Goal: Information Seeking & Learning: Stay updated

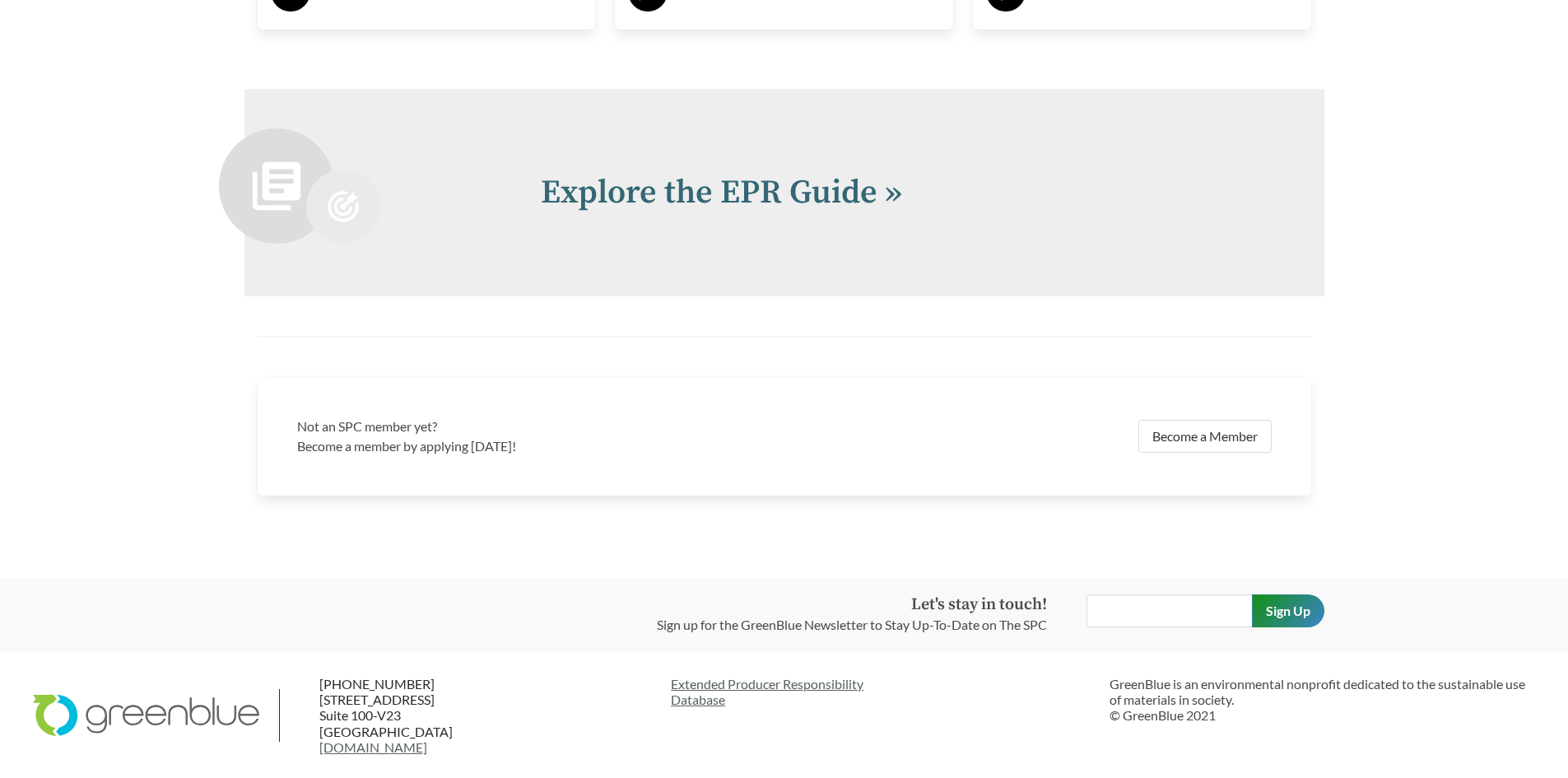
scroll to position [3606, 0]
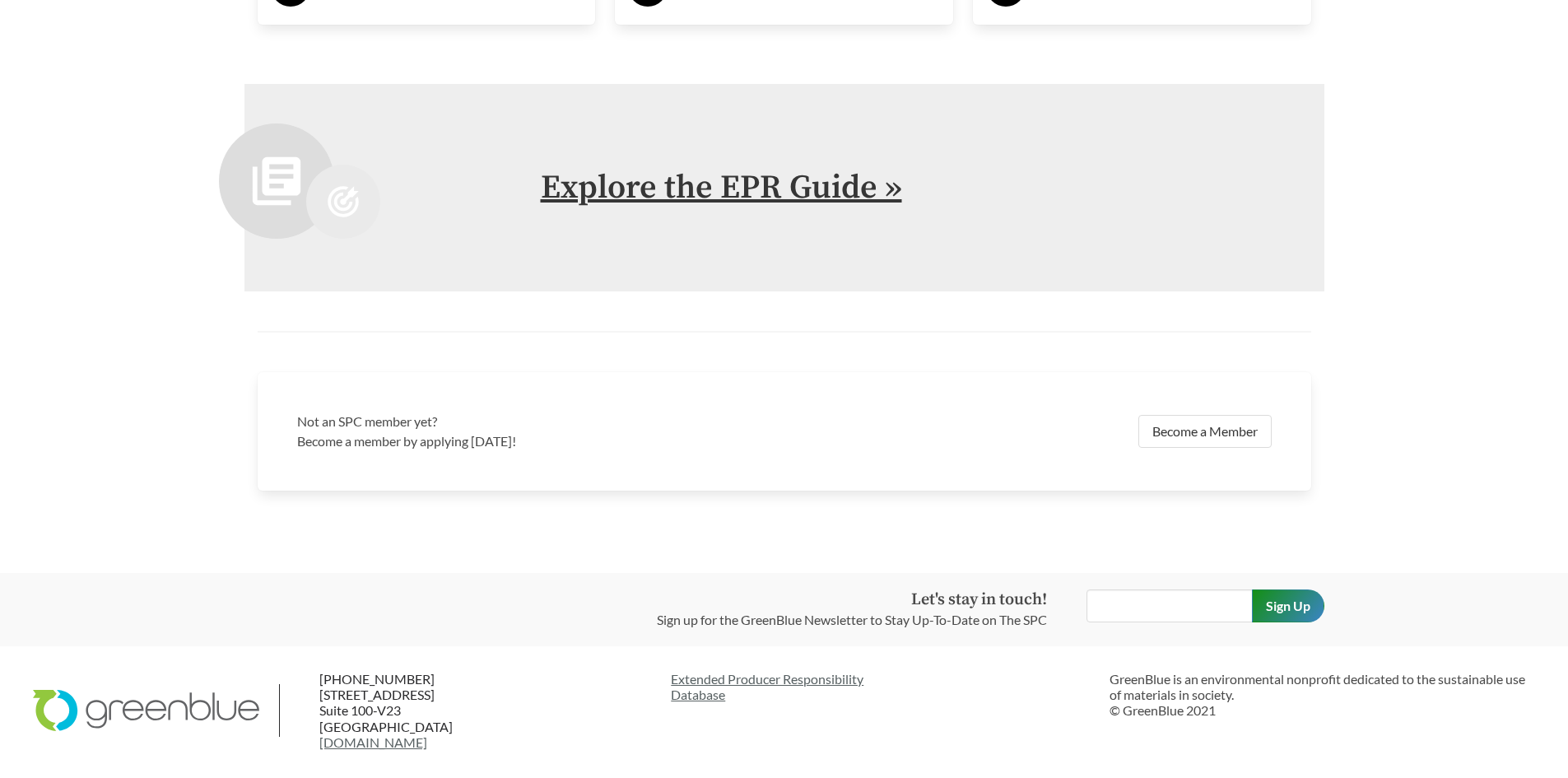
click at [811, 197] on link "Explore the EPR Guide »" at bounding box center [721, 188] width 361 height 41
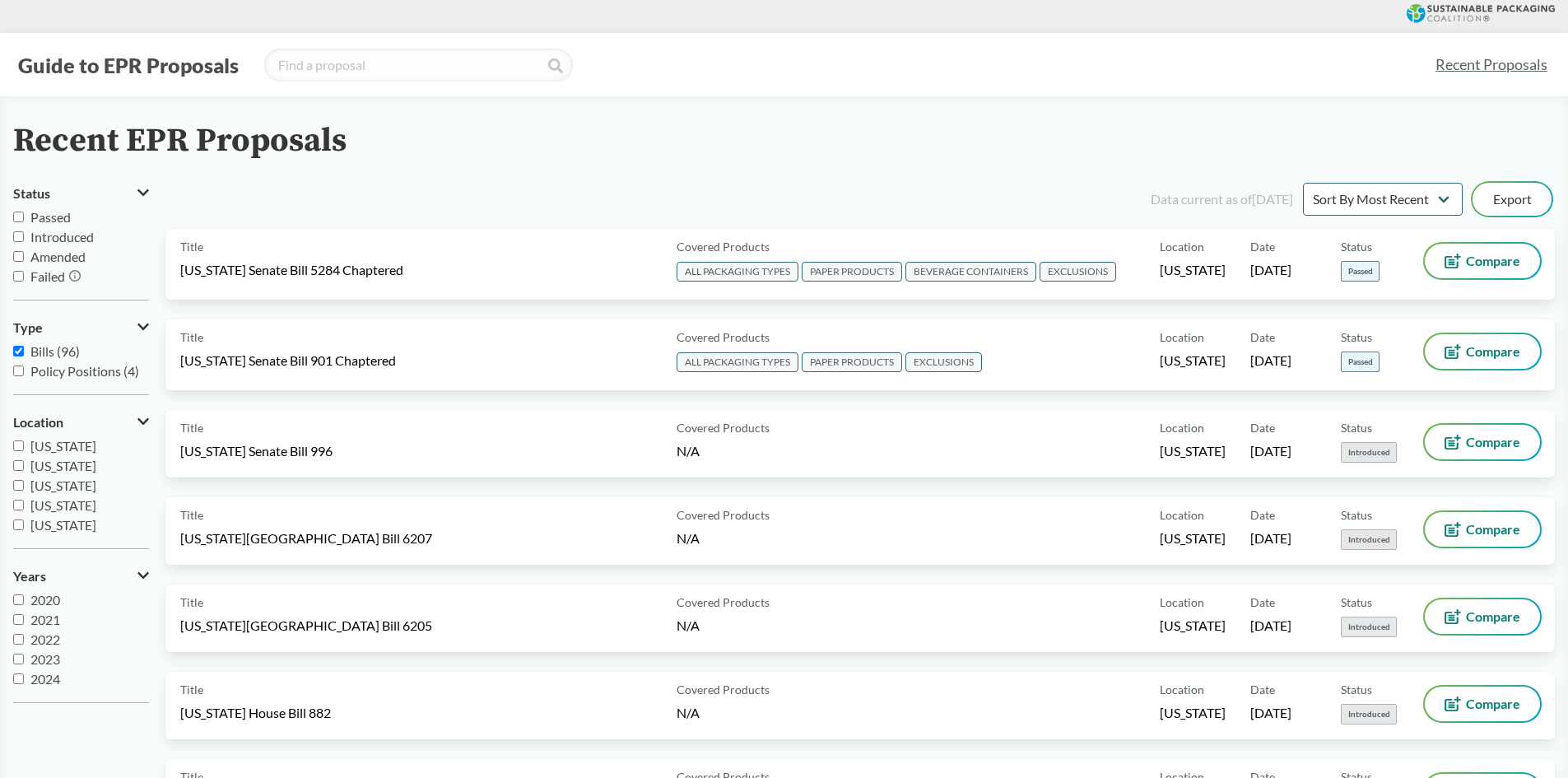
click at [16, 219] on input "Passed" at bounding box center [18, 216] width 10 height 10
checkbox input "true"
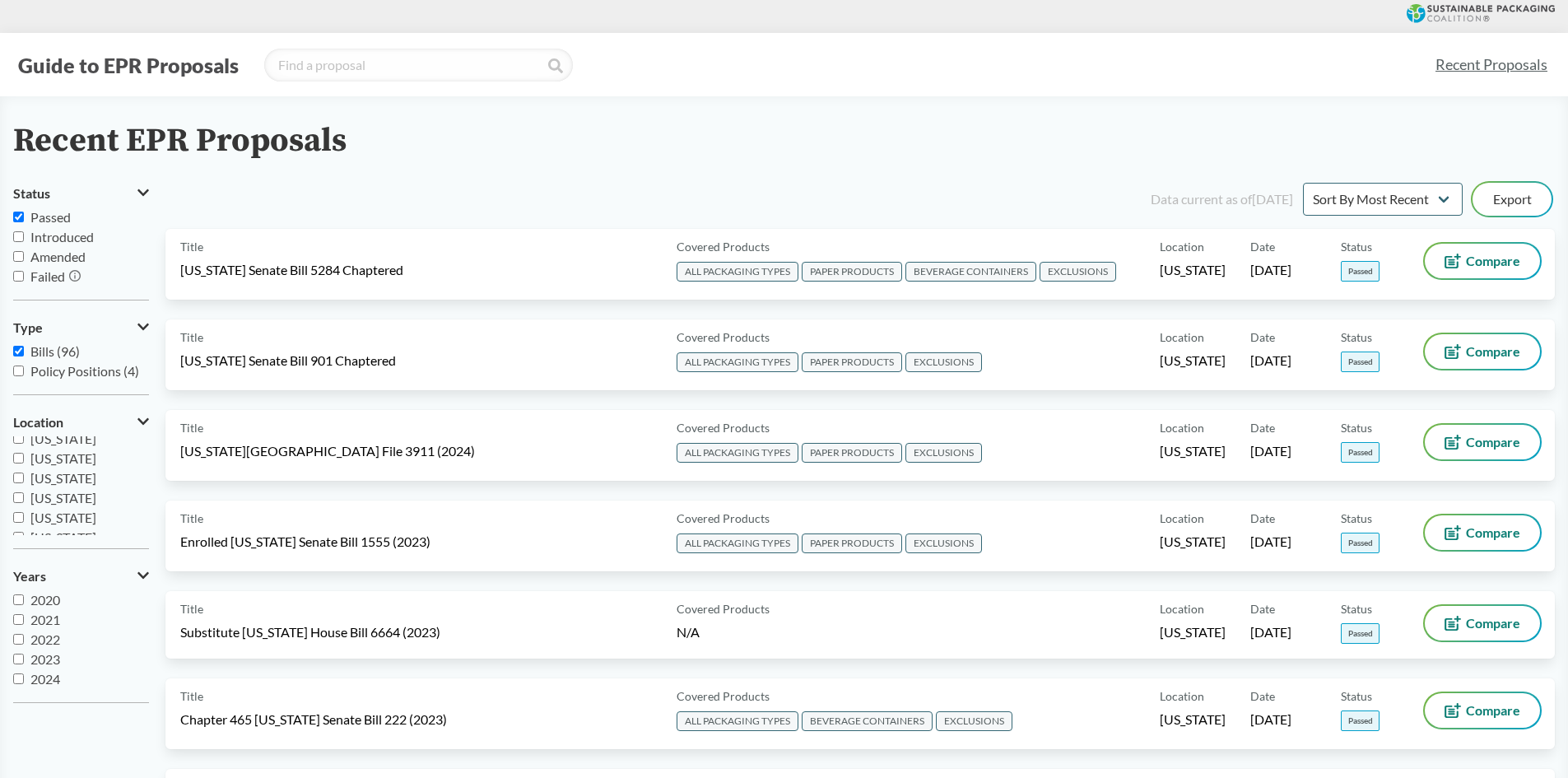
scroll to position [165, 0]
click at [25, 481] on label "[US_STATE]" at bounding box center [81, 478] width 136 height 20
click at [24, 481] on input "[US_STATE]" at bounding box center [18, 478] width 10 height 10
checkbox input "true"
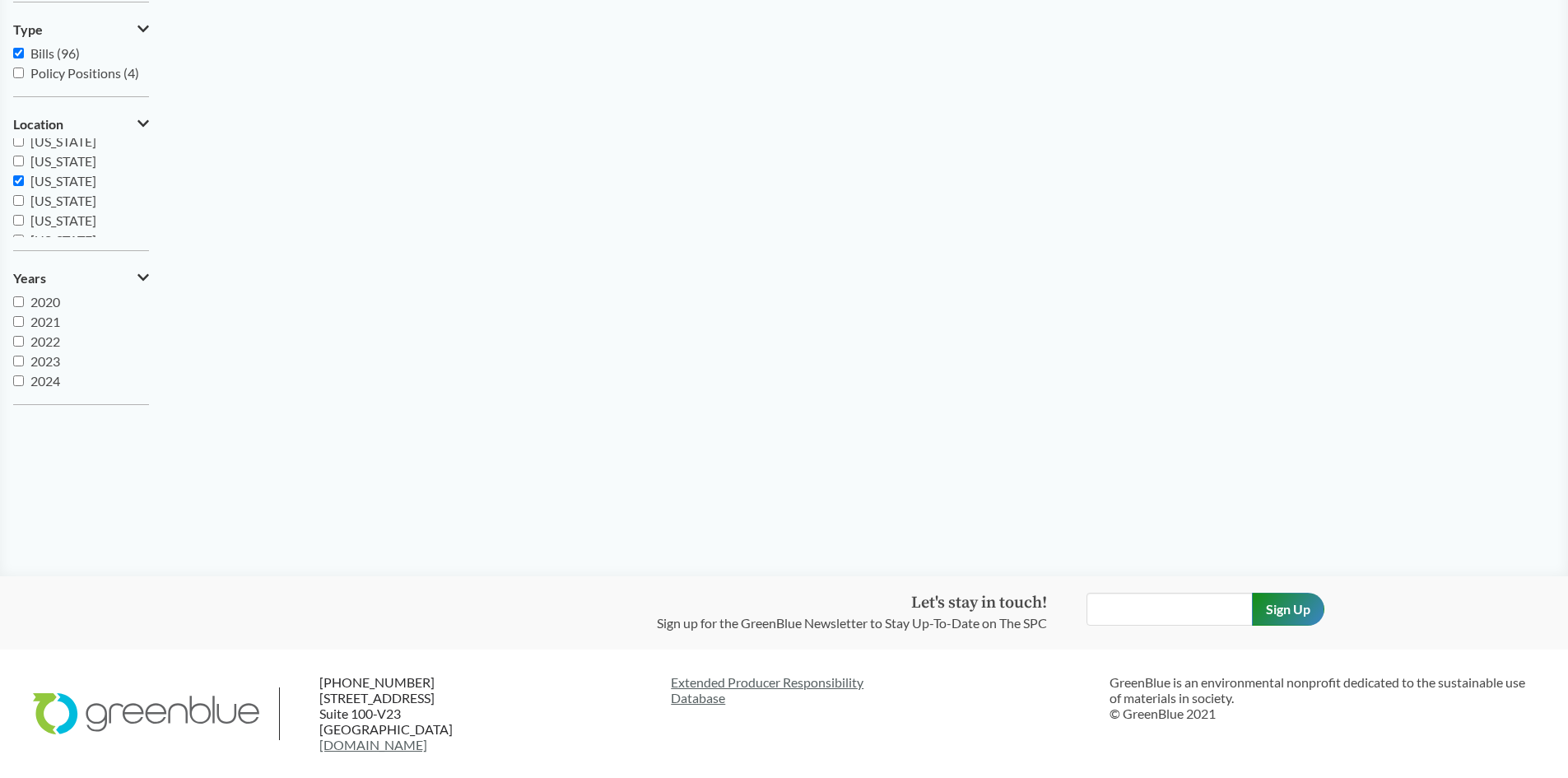
scroll to position [0, 0]
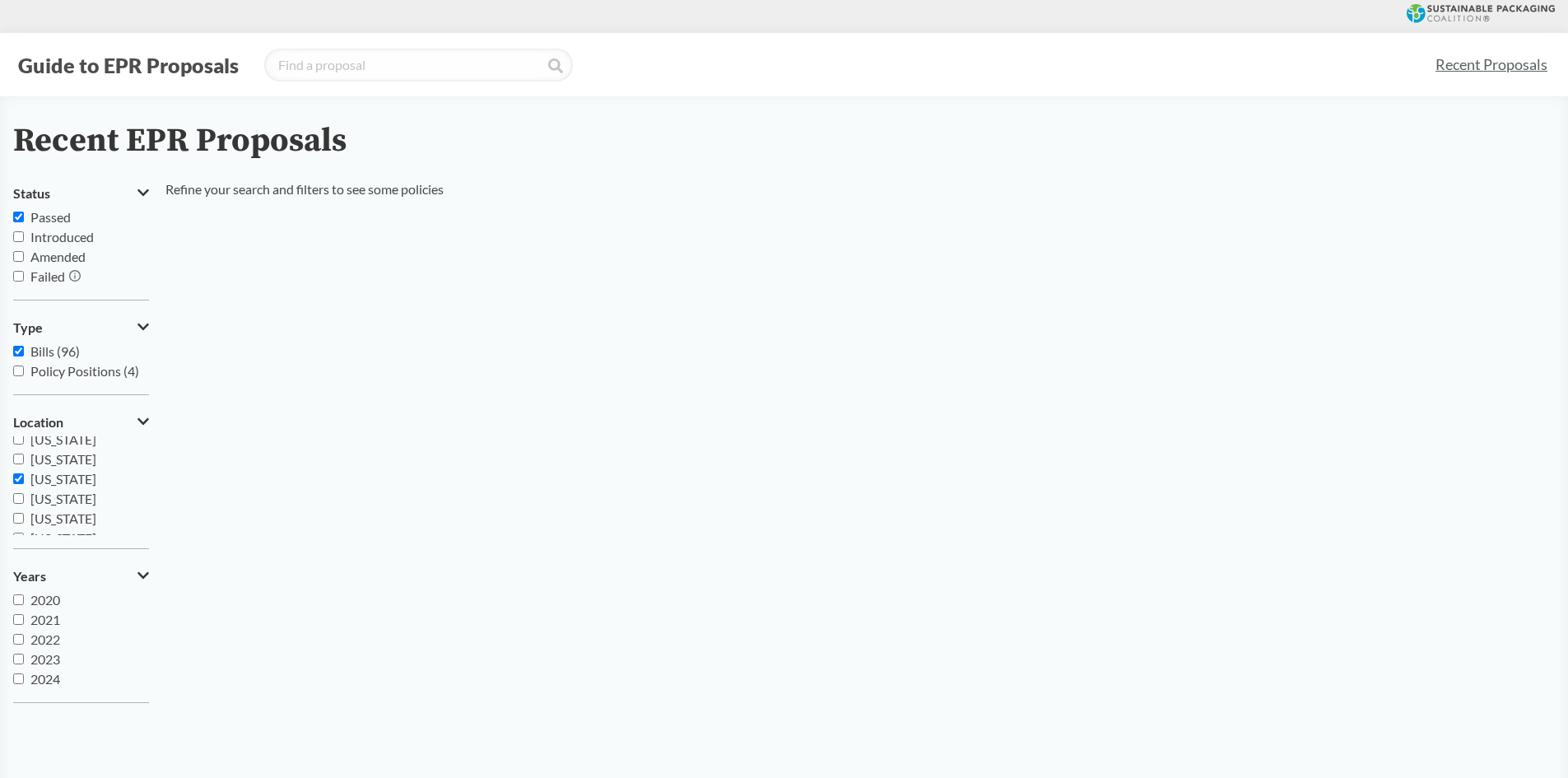
click at [18, 241] on input "Introduced" at bounding box center [18, 236] width 10 height 10
checkbox input "true"
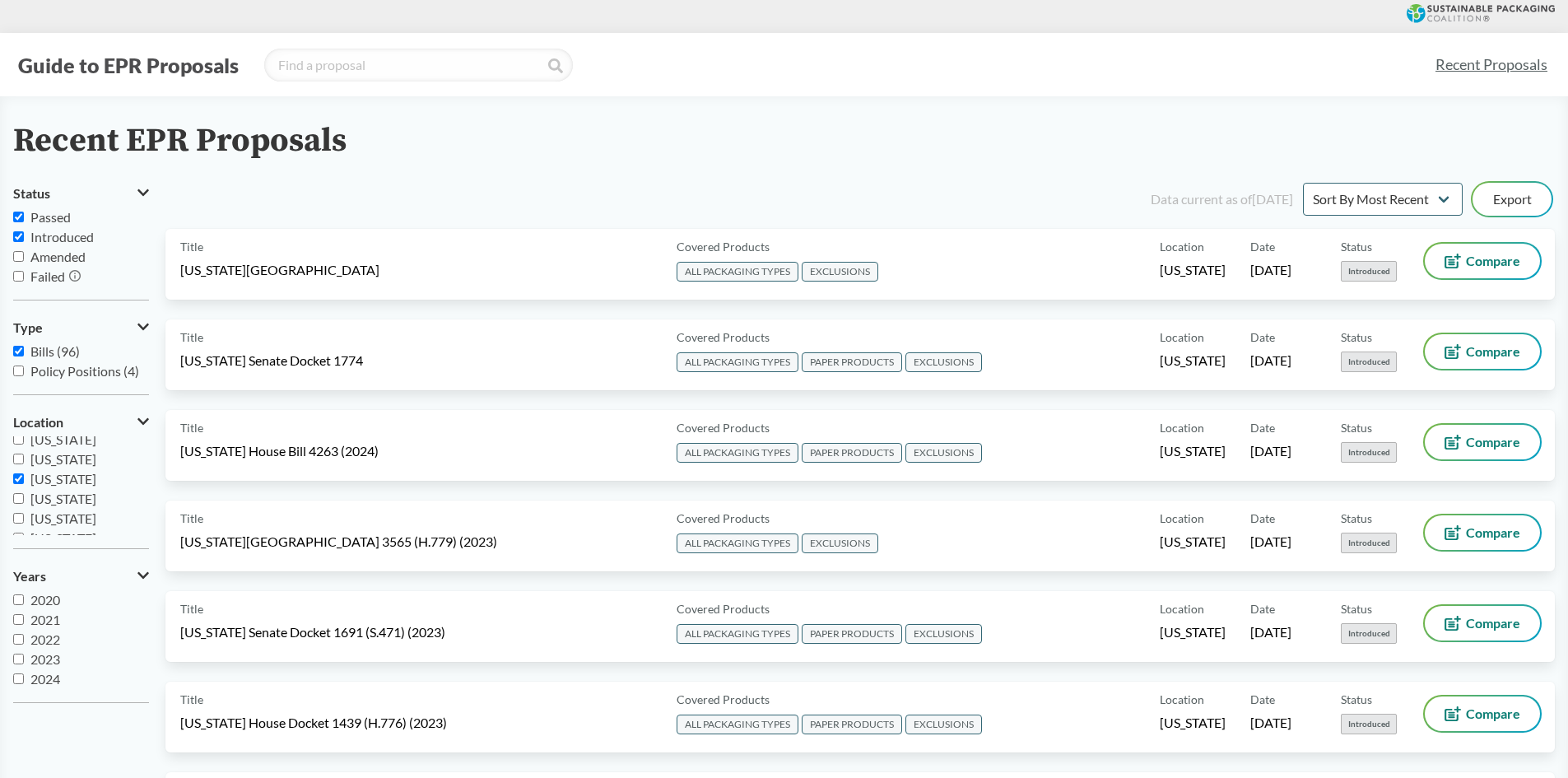
click at [21, 221] on input "Passed" at bounding box center [18, 216] width 10 height 10
checkbox input "false"
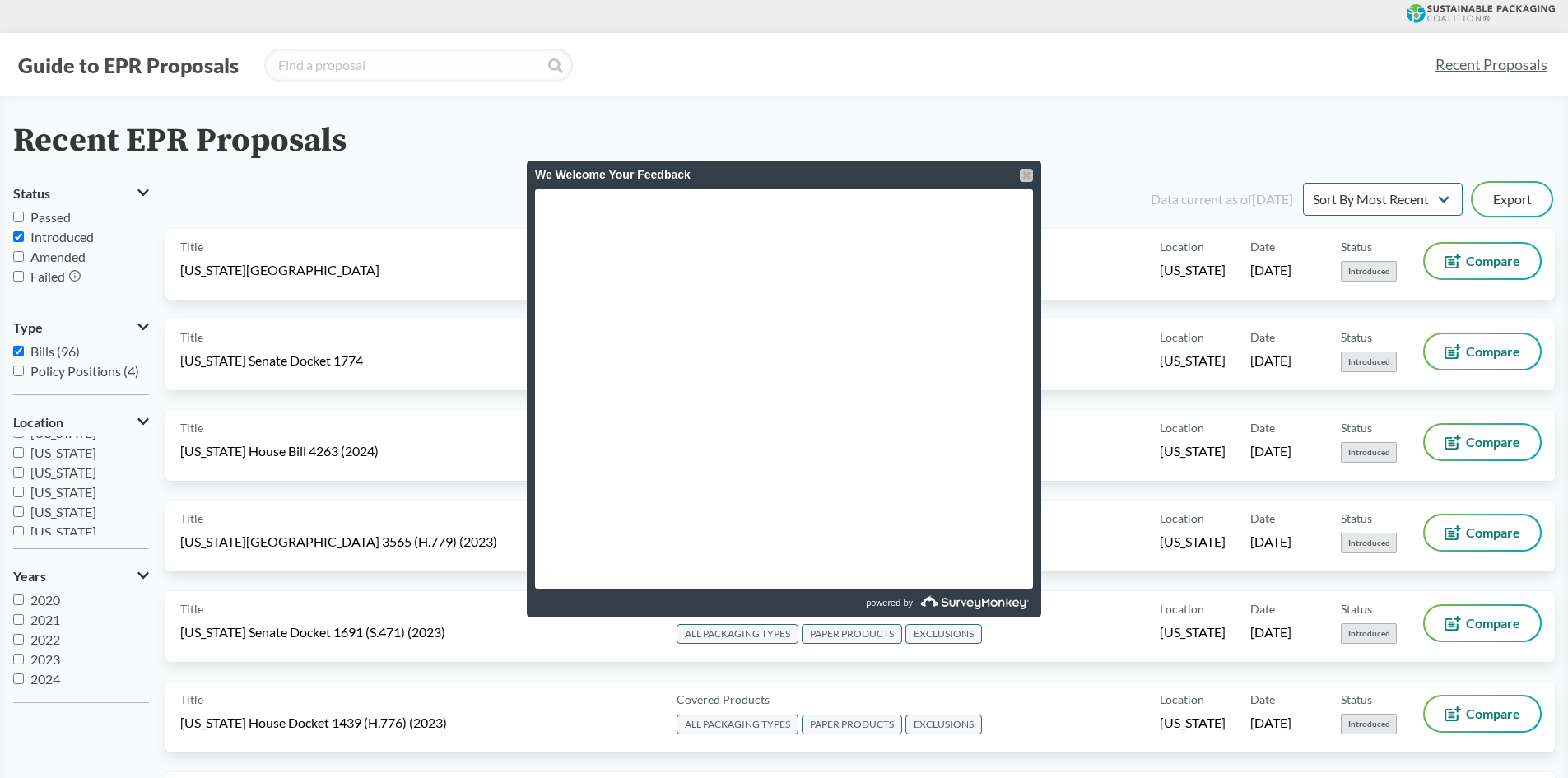
click at [1025, 175] on div at bounding box center [1026, 175] width 13 height 13
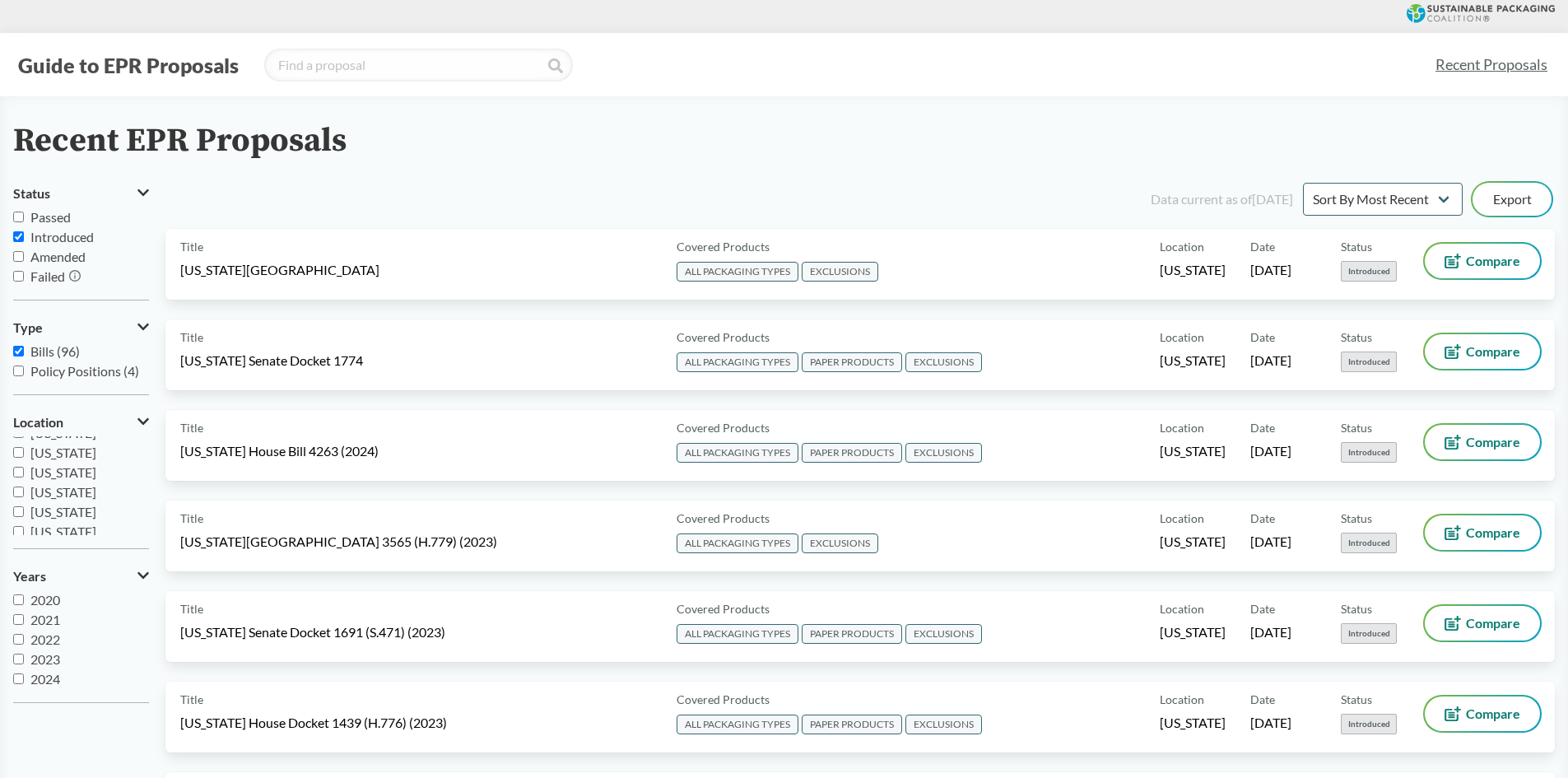
click at [14, 237] on input "Introduced" at bounding box center [18, 236] width 10 height 10
checkbox input "false"
click at [20, 476] on input "[US_STATE]" at bounding box center [18, 478] width 10 height 10
checkbox input "false"
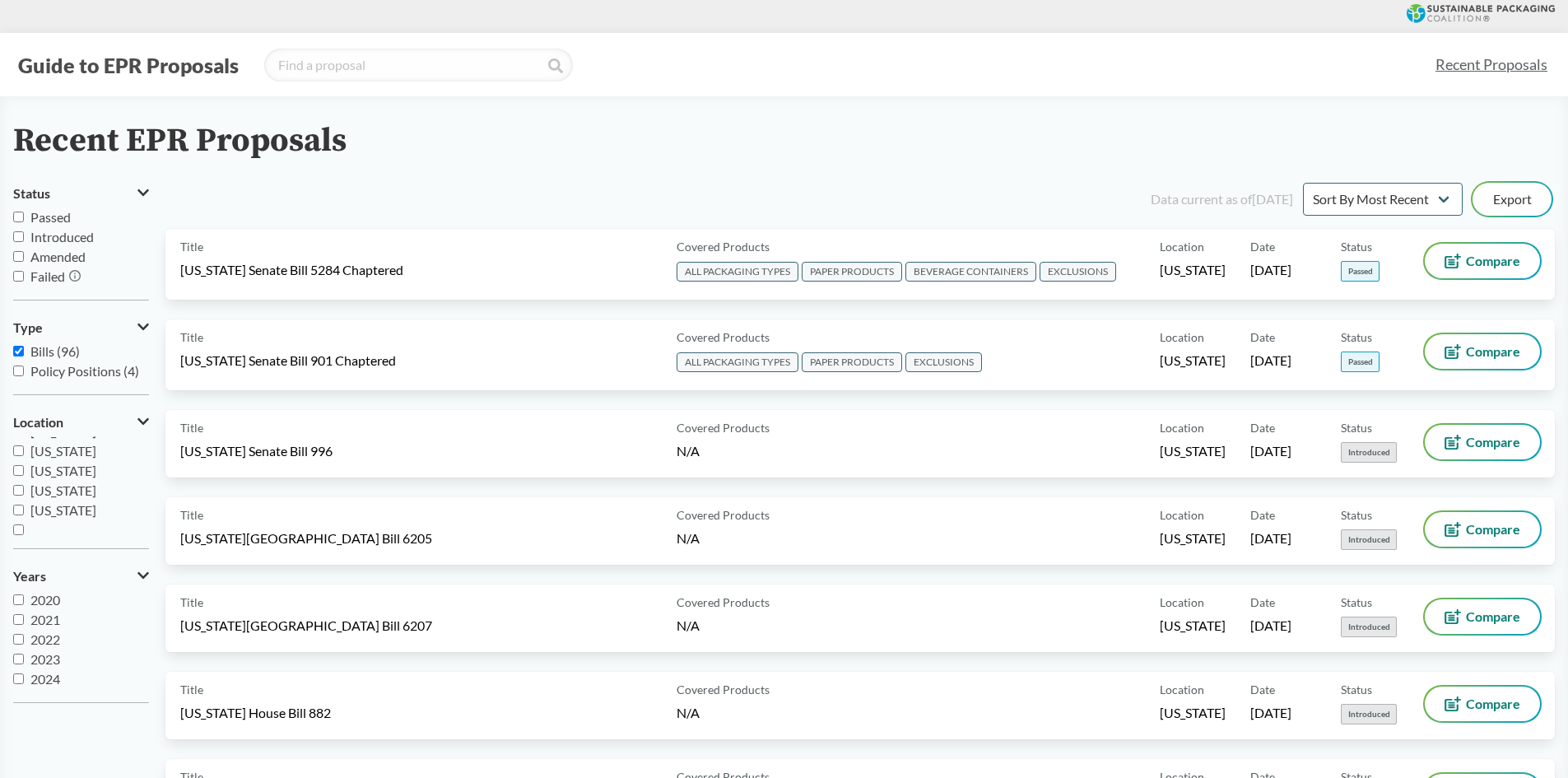
scroll to position [355, 0]
click at [17, 506] on input "[US_STATE]" at bounding box center [18, 504] width 10 height 10
checkbox input "true"
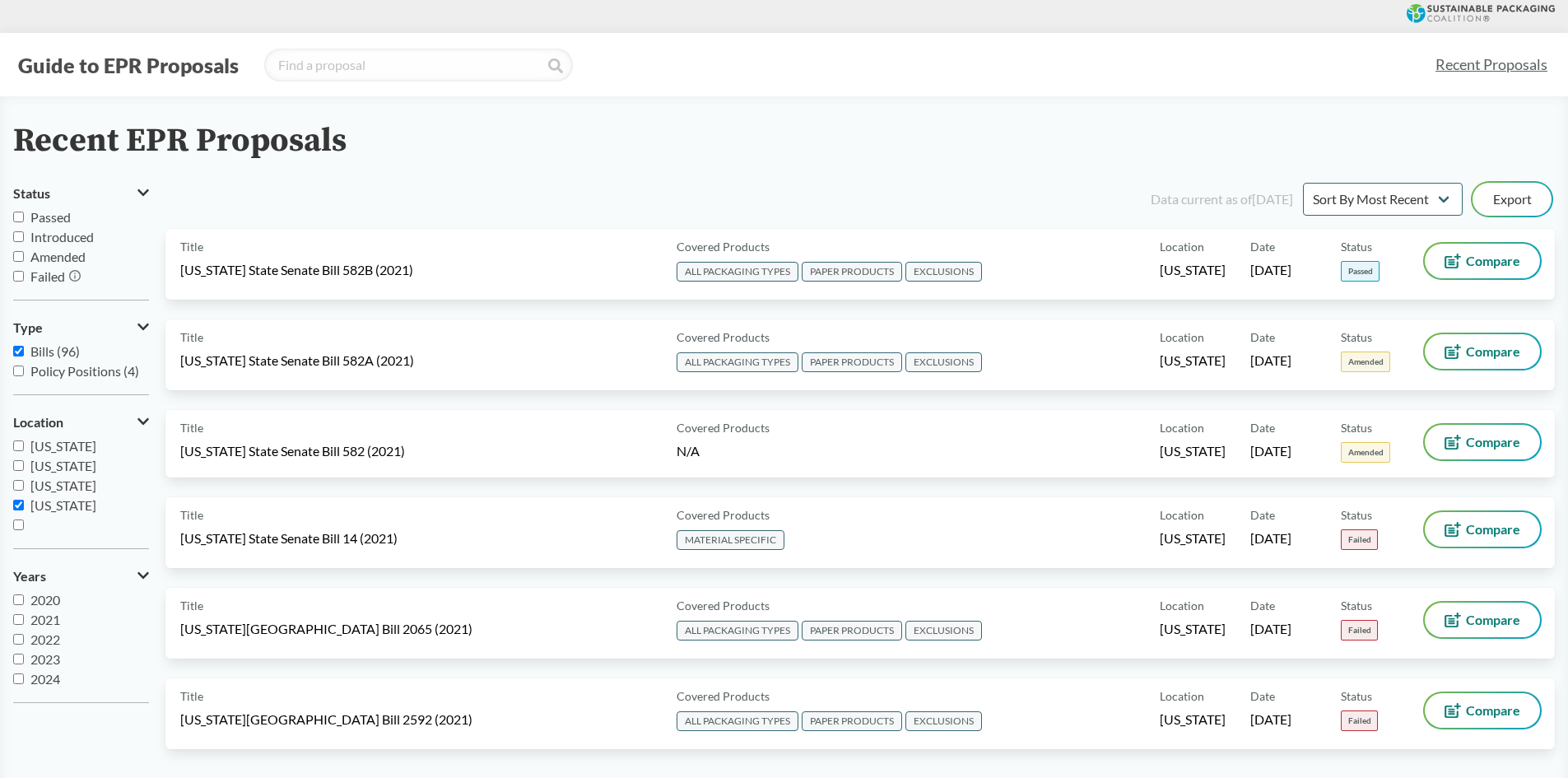
click at [21, 218] on input "Passed" at bounding box center [18, 216] width 10 height 10
checkbox input "true"
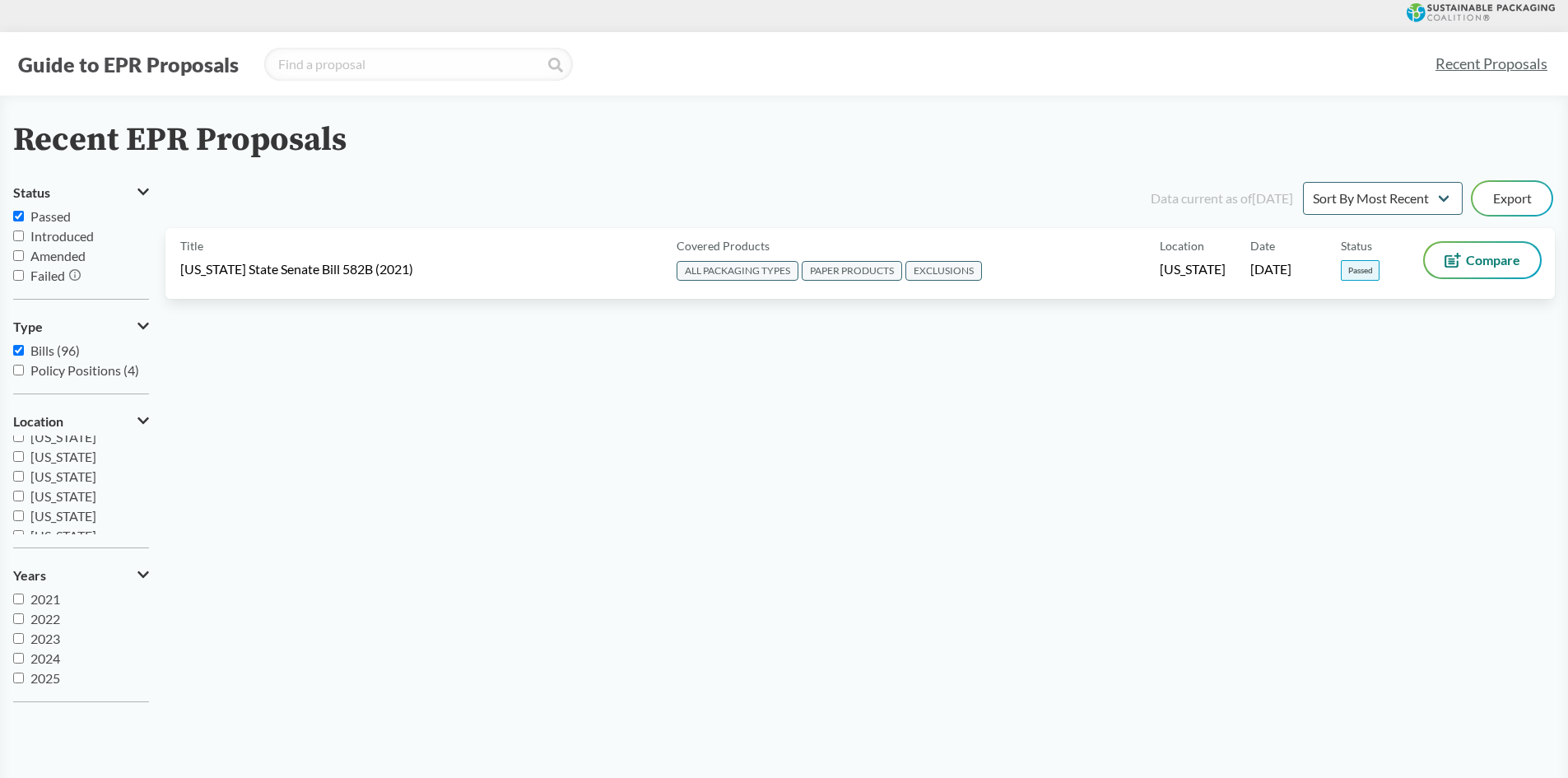
scroll to position [0, 0]
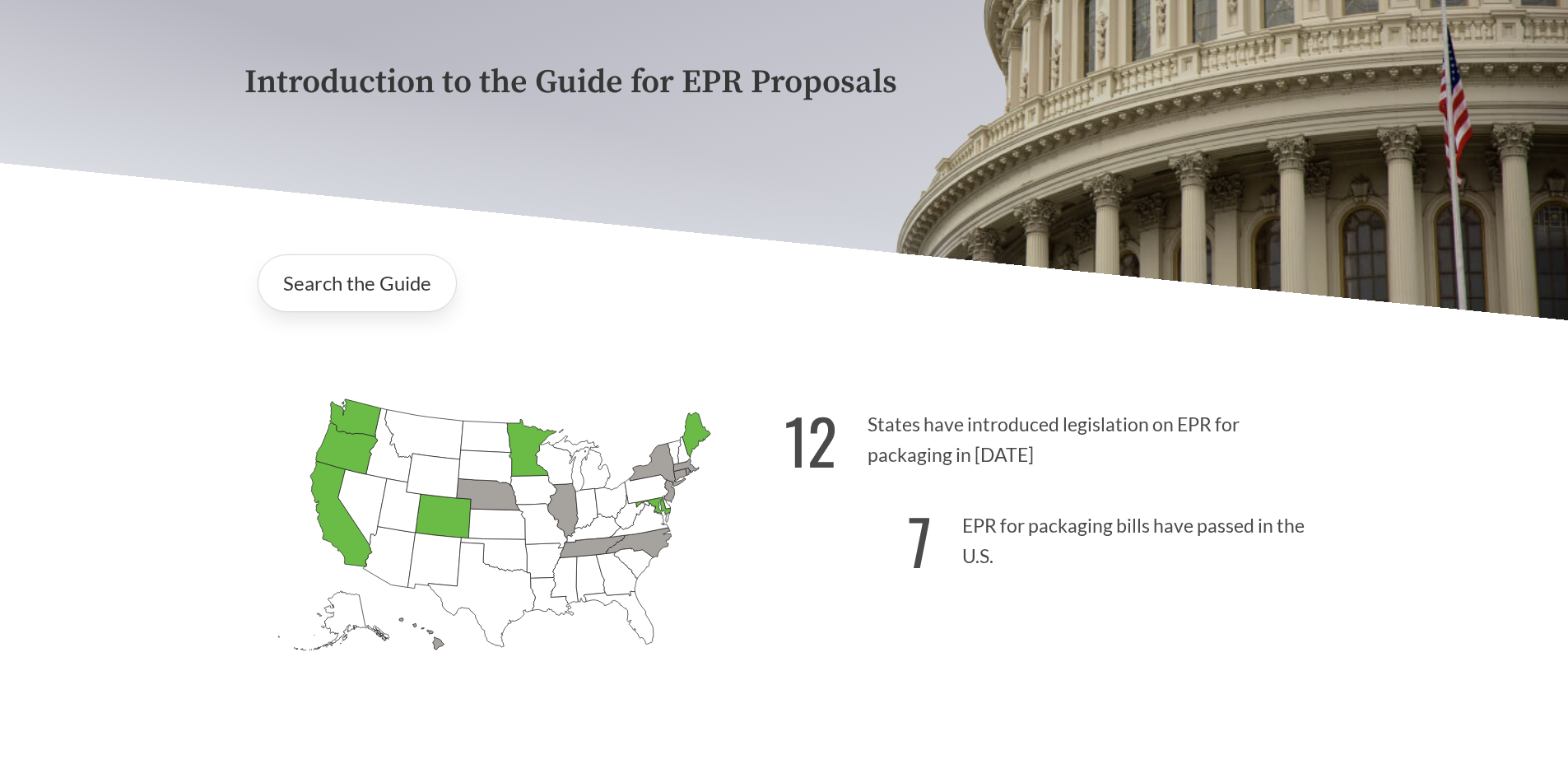
scroll to position [659, 0]
